Goal: Task Accomplishment & Management: Manage account settings

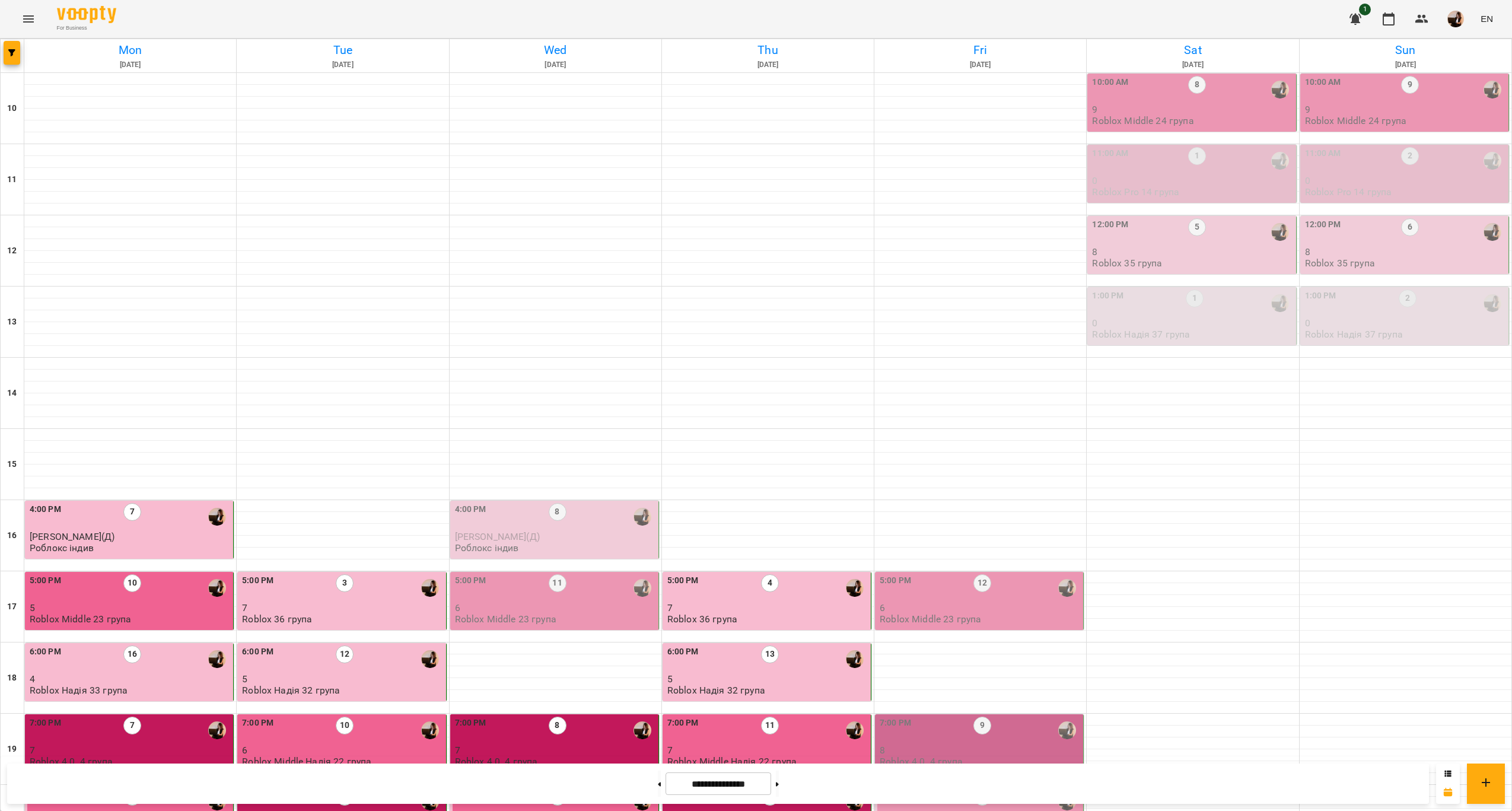
scroll to position [241, 0]
click at [977, 603] on p "6" at bounding box center [980, 608] width 201 height 10
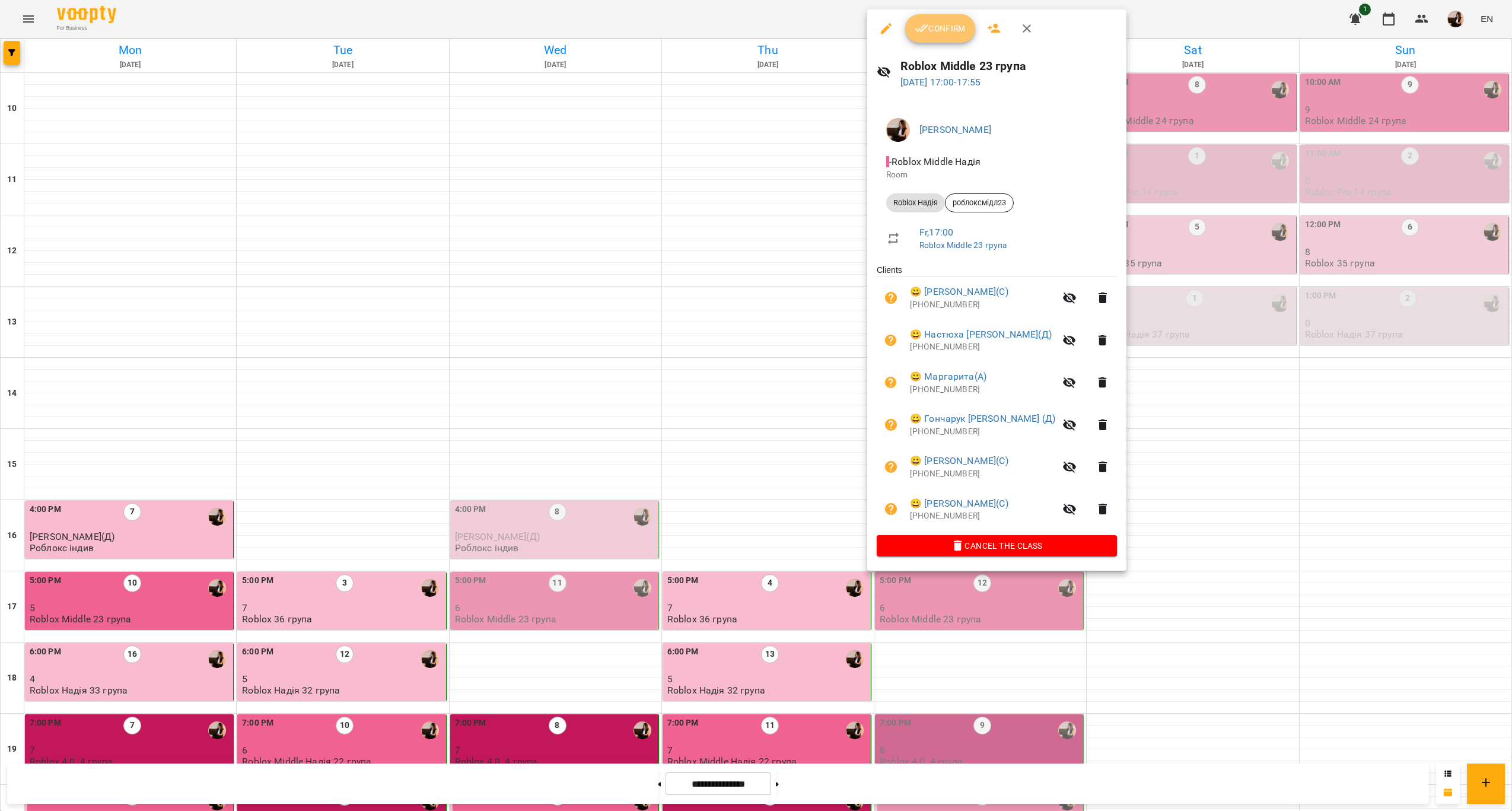
click at [956, 29] on span "Confirm" at bounding box center [940, 29] width 51 height 14
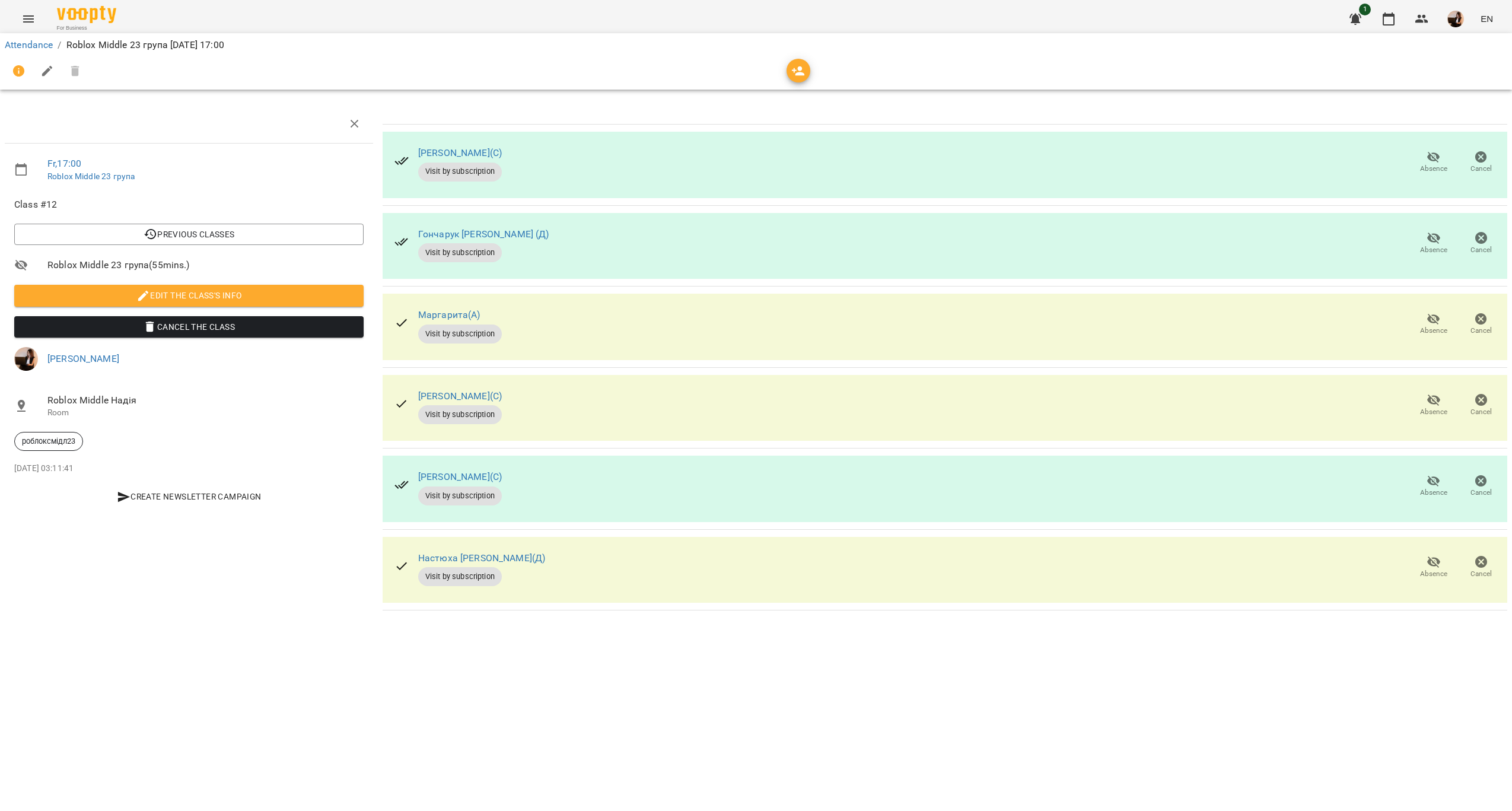
click at [1447, 151] on span "Absence" at bounding box center [1433, 162] width 33 height 24
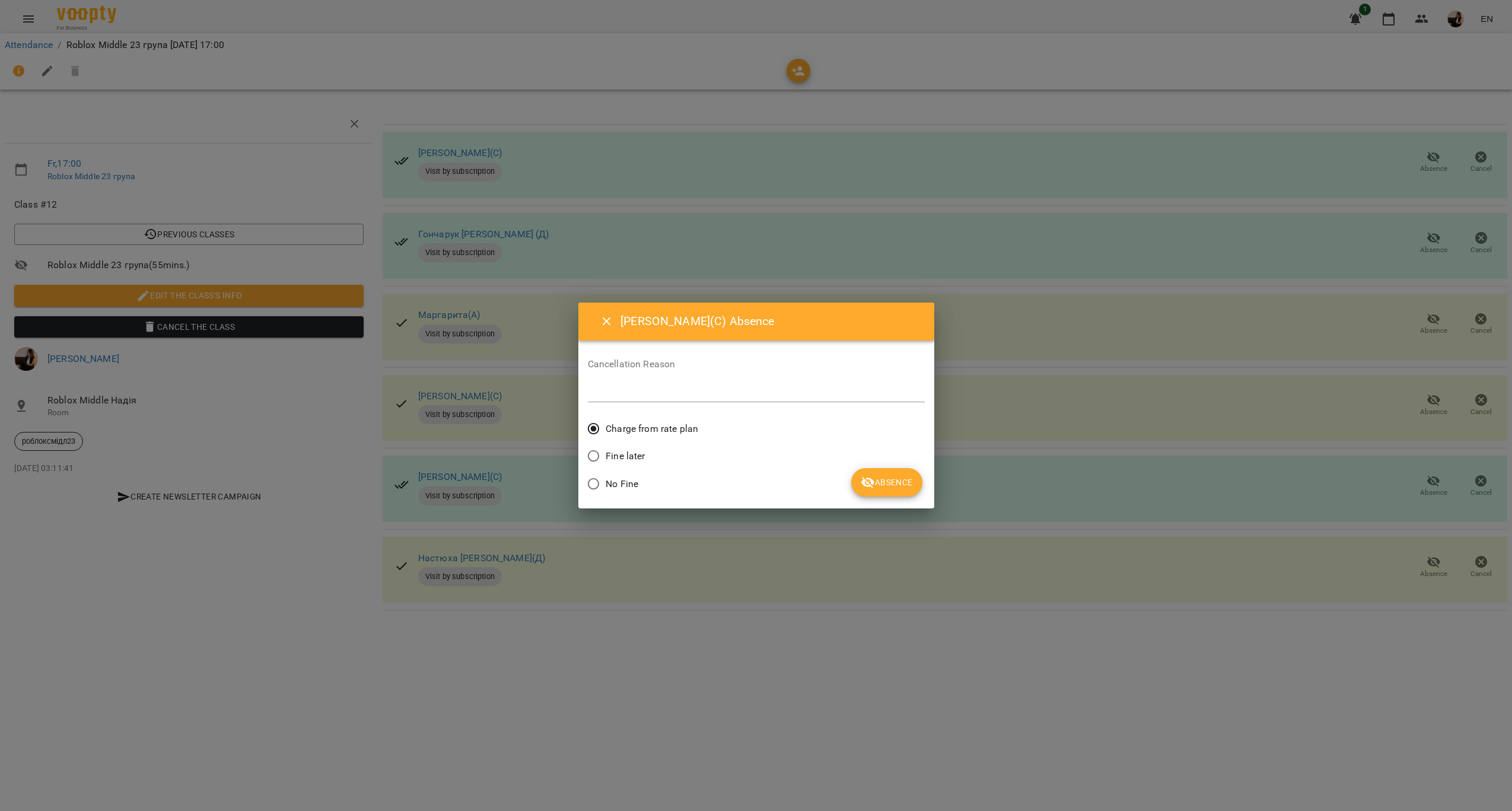
click at [899, 482] on span "Absence" at bounding box center [886, 483] width 52 height 14
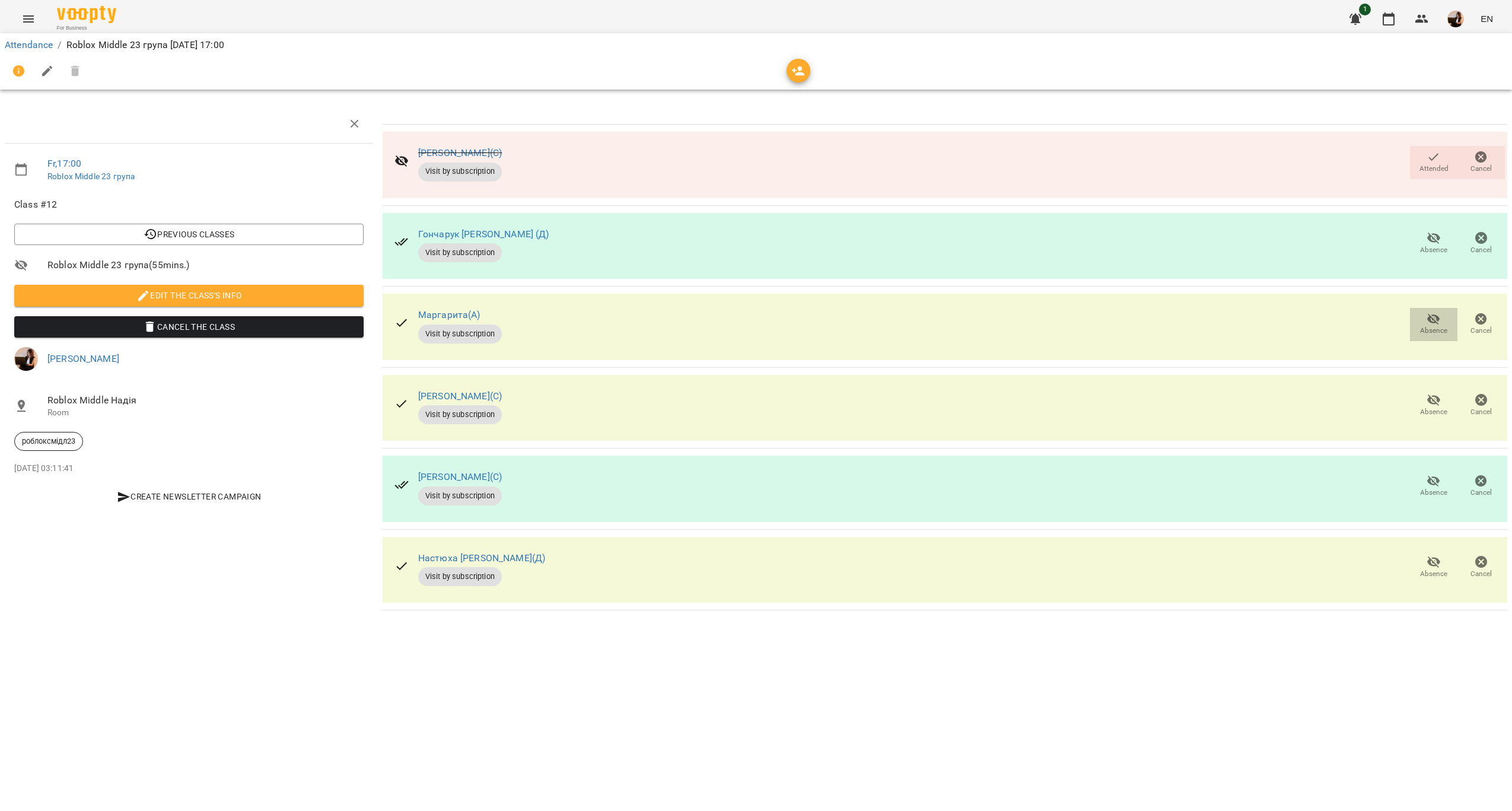
click at [1426, 318] on span "Absence" at bounding box center [1433, 324] width 33 height 24
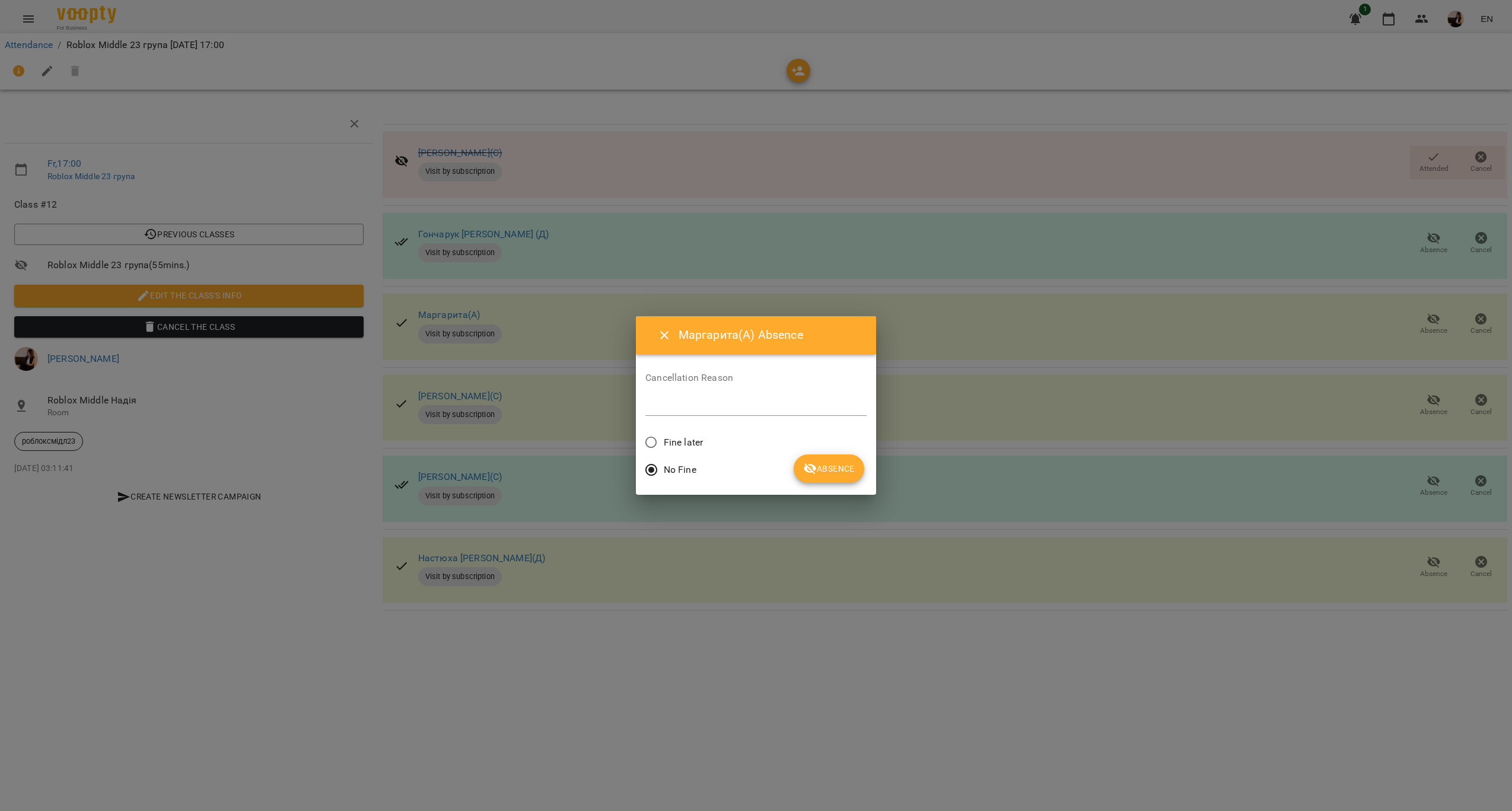
click at [696, 444] on span "Fine later" at bounding box center [683, 443] width 39 height 14
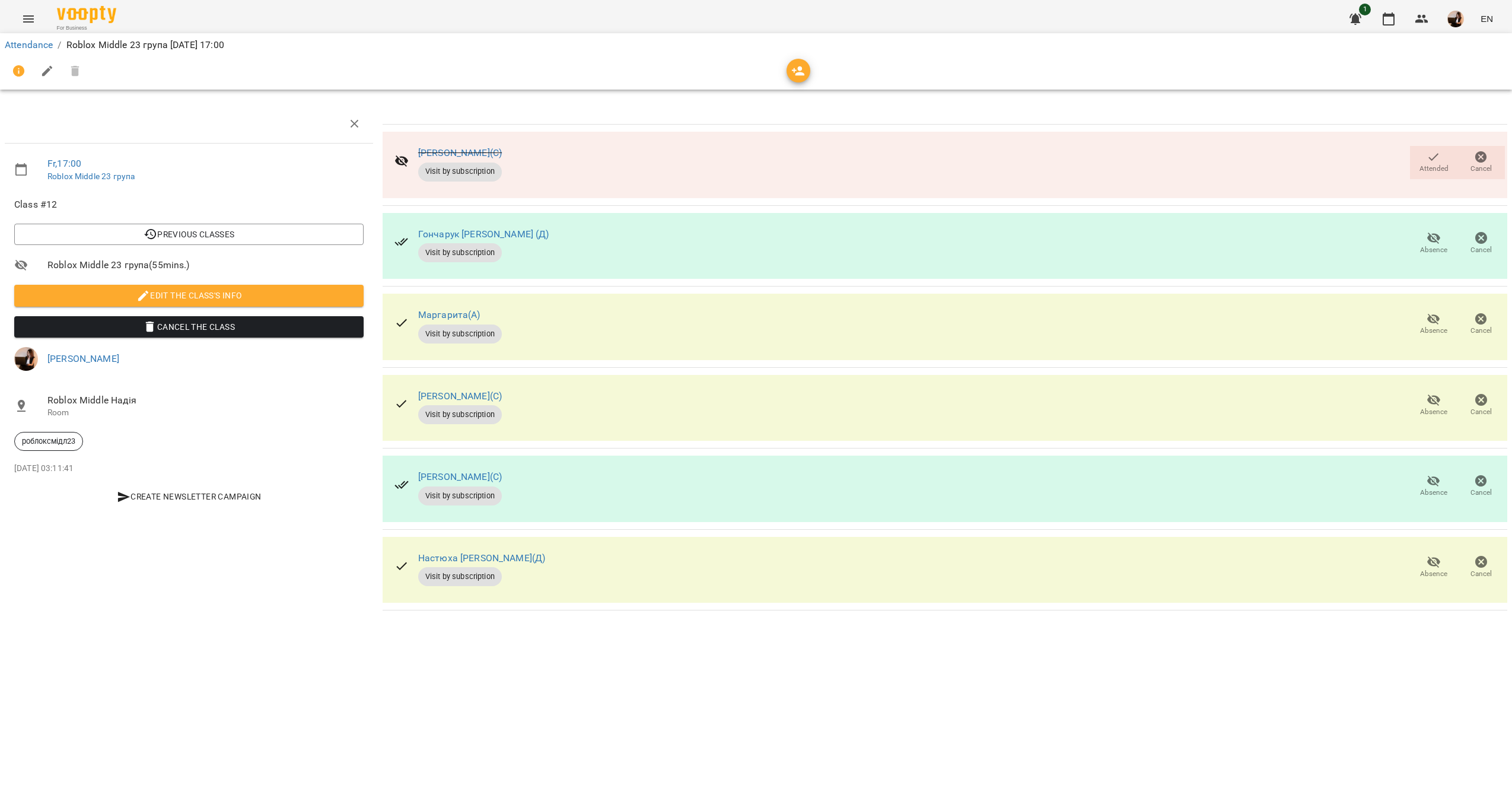
click at [1433, 321] on icon "button" at bounding box center [1434, 319] width 14 height 14
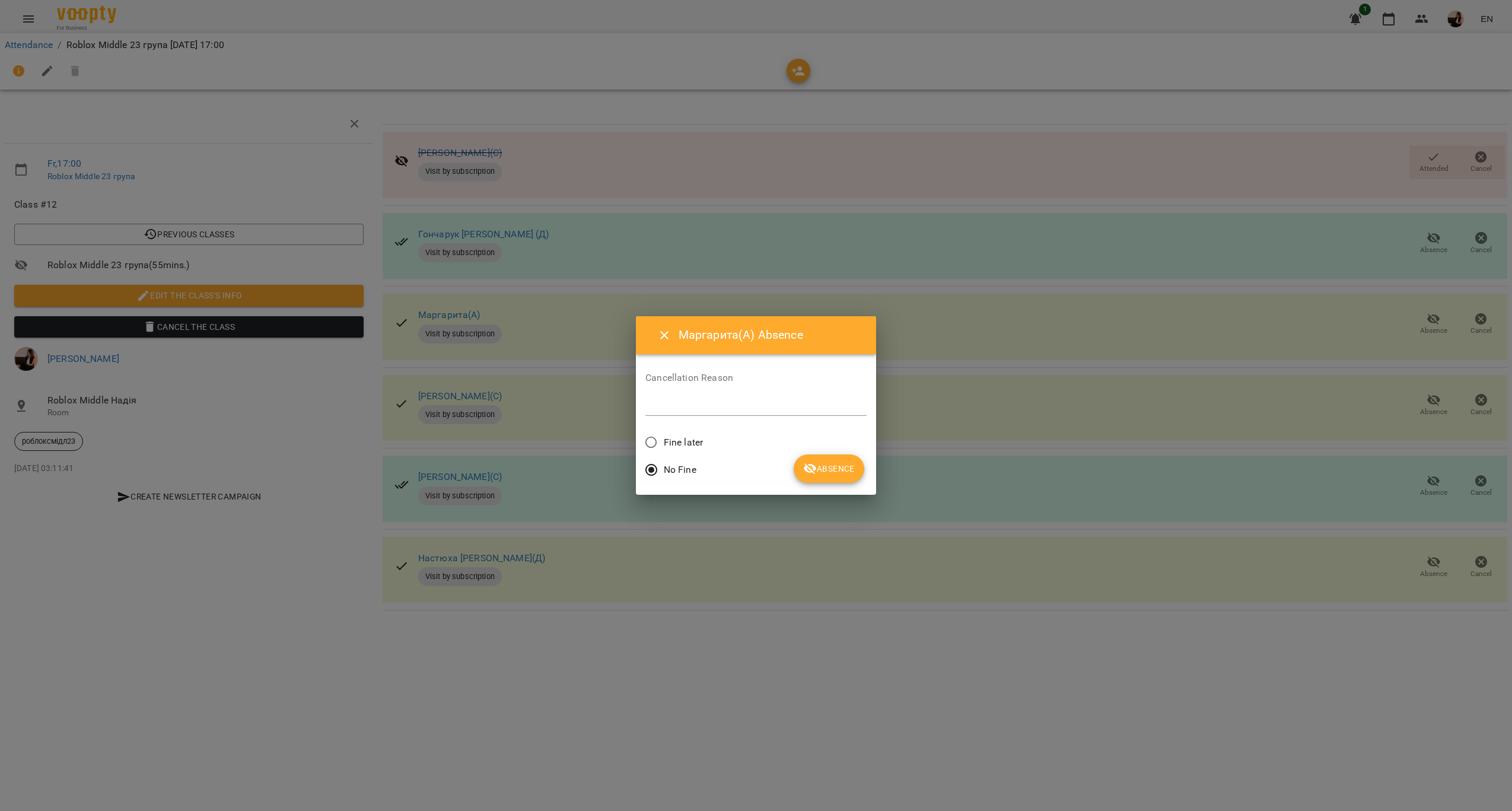
click at [693, 442] on span "Fine later" at bounding box center [683, 443] width 39 height 14
click at [813, 468] on icon "submit" at bounding box center [810, 469] width 14 height 14
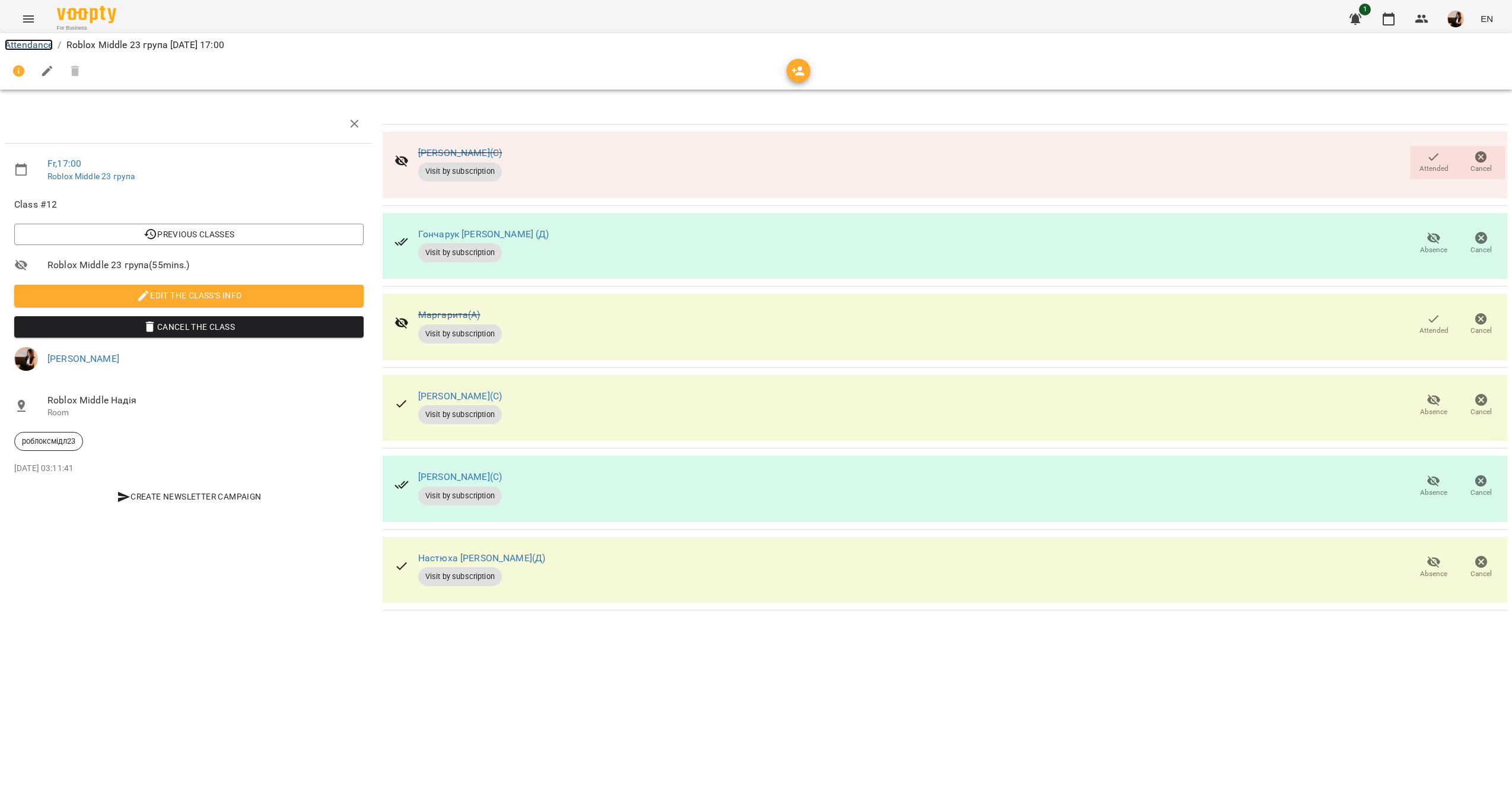
click at [29, 47] on link "Attendance" at bounding box center [29, 44] width 48 height 11
